Goal: Information Seeking & Learning: Find specific fact

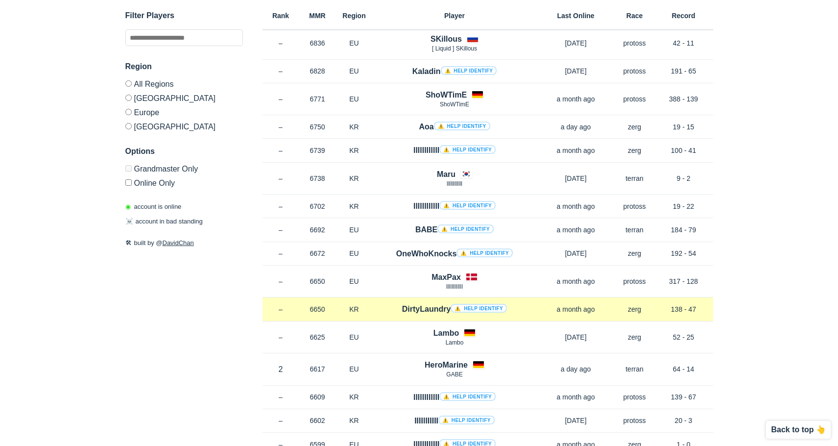
scroll to position [49, 0]
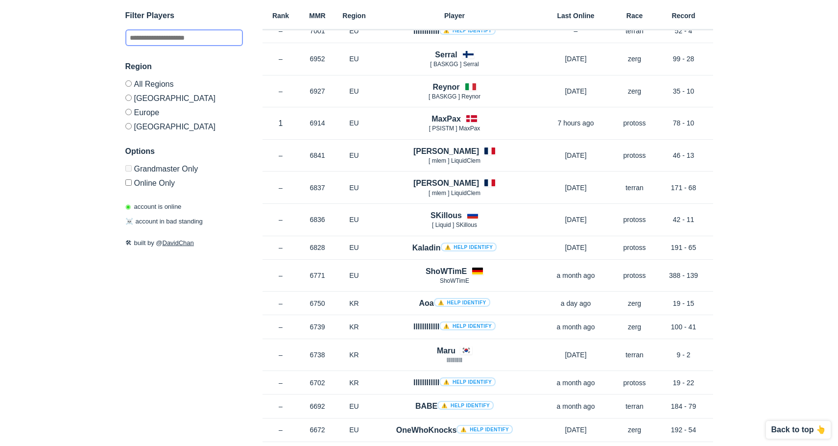
click at [166, 33] on input "text" at bounding box center [184, 37] width 118 height 17
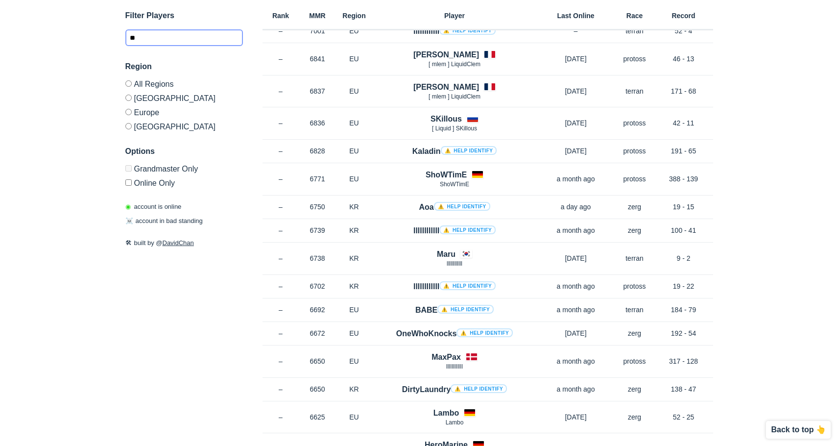
scroll to position [40, 0]
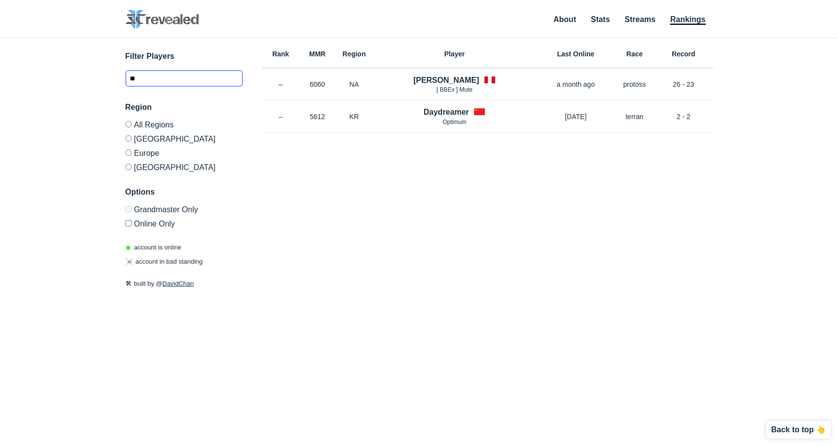
type input "*"
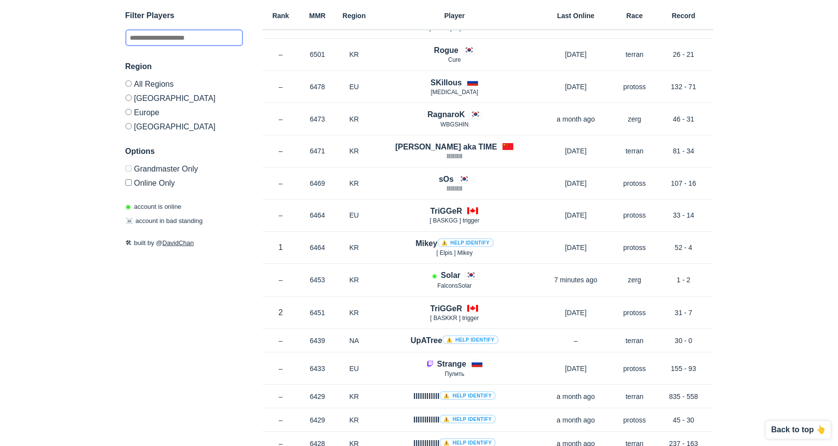
scroll to position [1029, 0]
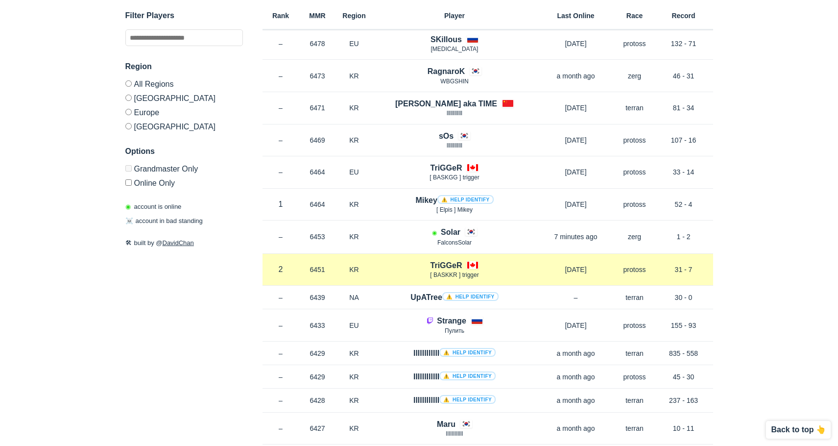
click at [477, 276] on span "[ BASKKR ] trigger" at bounding box center [454, 274] width 49 height 7
click at [447, 260] on h4 "TriGGeR" at bounding box center [447, 265] width 32 height 11
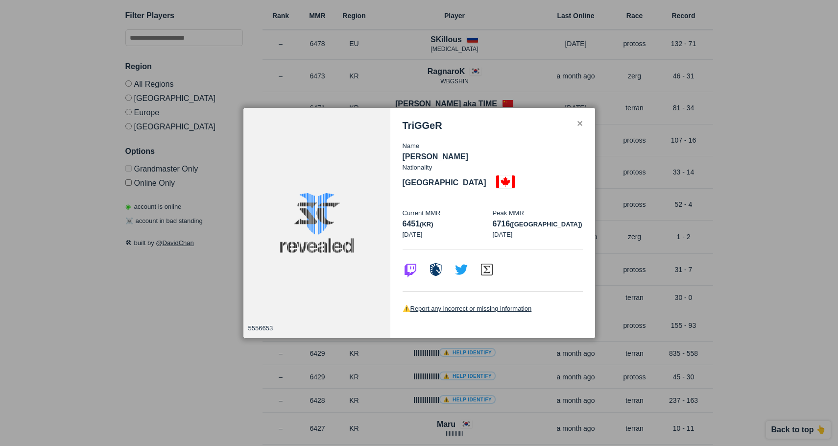
click at [785, 294] on div at bounding box center [419, 223] width 838 height 446
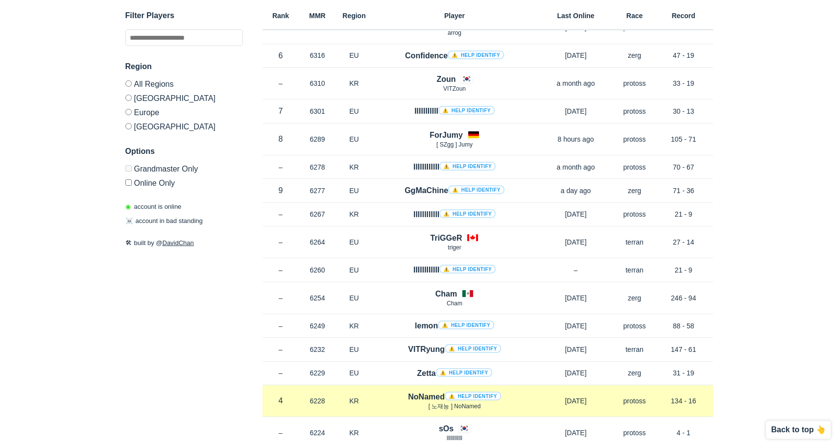
scroll to position [2156, 0]
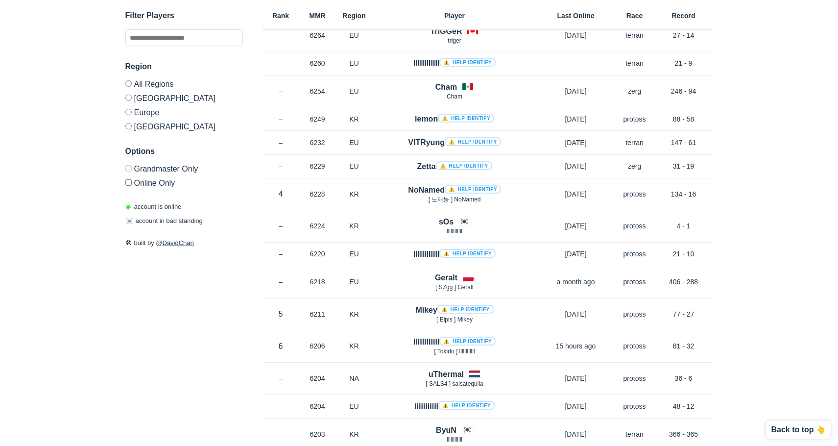
click at [152, 112] on label "Europe" at bounding box center [184, 112] width 118 height 14
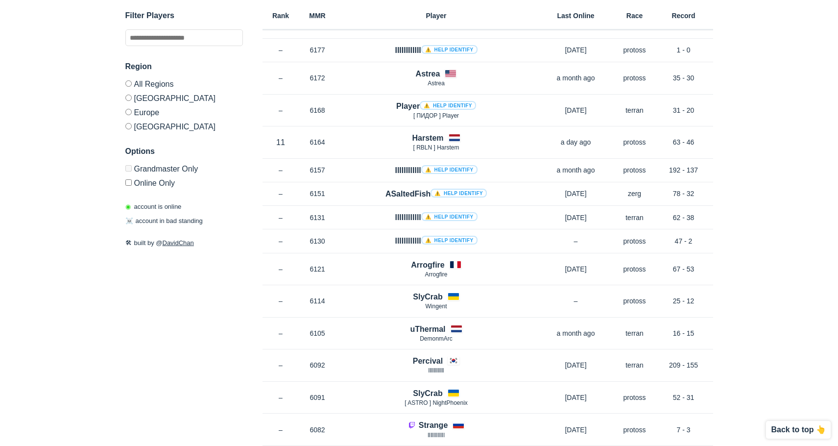
scroll to position [1323, 0]
